Goal: Obtain resource: Obtain resource

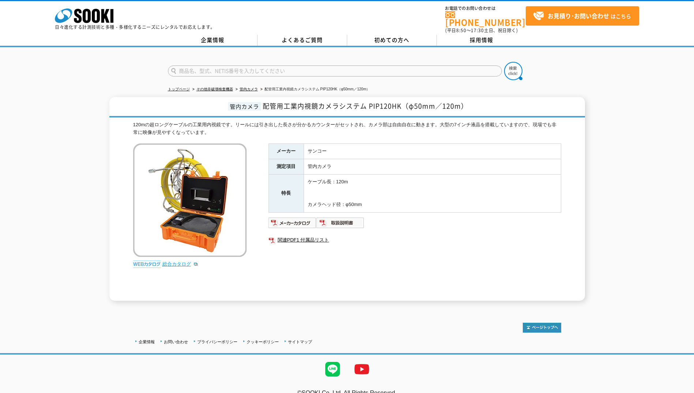
click at [179, 261] on link "総合カタログ" at bounding box center [181, 263] width 36 height 5
click at [308, 222] on img at bounding box center [293, 223] width 48 height 12
click at [351, 221] on img at bounding box center [341, 223] width 48 height 12
click at [282, 218] on img at bounding box center [293, 223] width 48 height 12
